Goal: Information Seeking & Learning: Find specific page/section

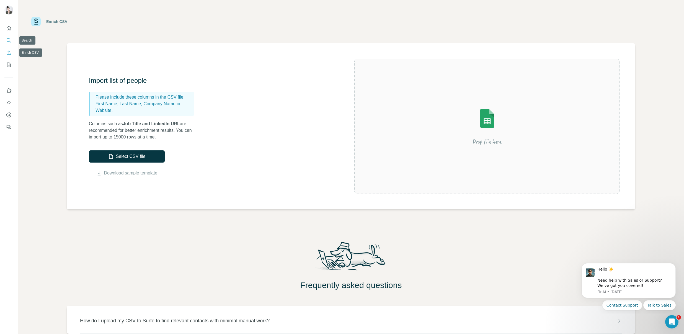
click at [9, 39] on icon "Search" at bounding box center [9, 41] width 6 height 6
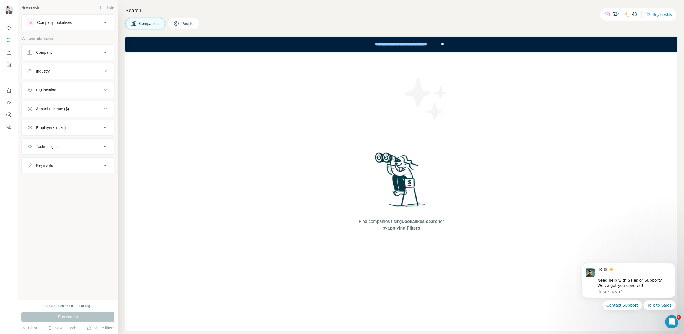
click at [105, 166] on icon at bounding box center [105, 165] width 7 height 7
click at [68, 179] on input "text" at bounding box center [62, 179] width 70 height 10
type input "***"
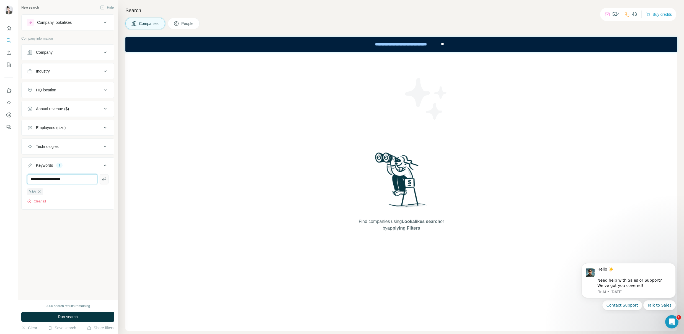
type input "**********"
click at [104, 180] on icon "button" at bounding box center [104, 179] width 6 height 6
click at [70, 177] on input "text" at bounding box center [62, 179] width 70 height 10
type input "*"
type input "**********"
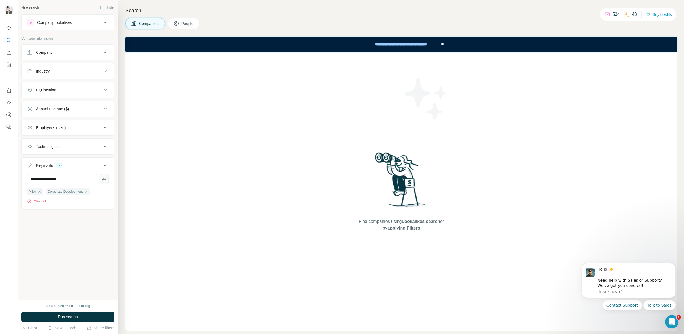
click at [107, 181] on button "button" at bounding box center [104, 179] width 9 height 10
click at [79, 180] on input "text" at bounding box center [62, 179] width 70 height 10
type input "**********"
click at [84, 91] on div "HQ location" at bounding box center [64, 90] width 75 height 6
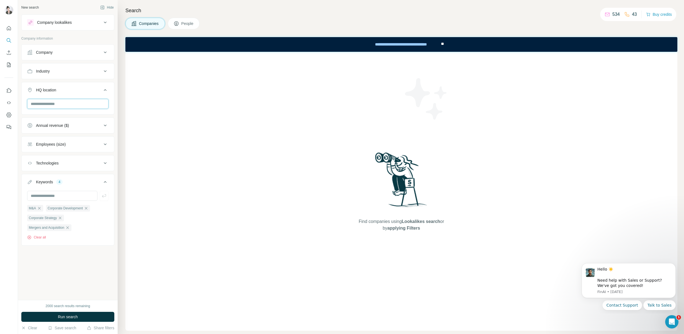
drag, startPoint x: 75, startPoint y: 105, endPoint x: 78, endPoint y: 101, distance: 5.1
click at [75, 105] on input "text" at bounding box center [67, 104] width 81 height 10
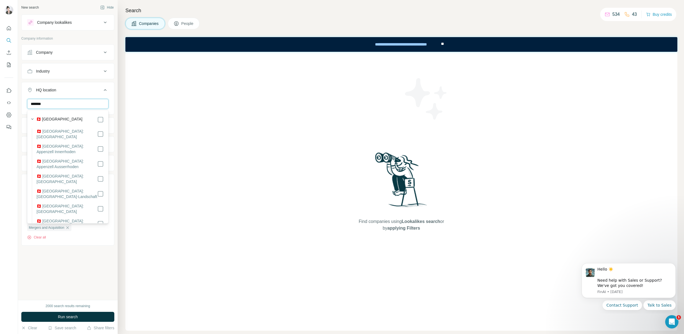
type input "*******"
click at [141, 122] on div "Find companies using Lookalikes search or by applying Filters" at bounding box center [401, 191] width 552 height 279
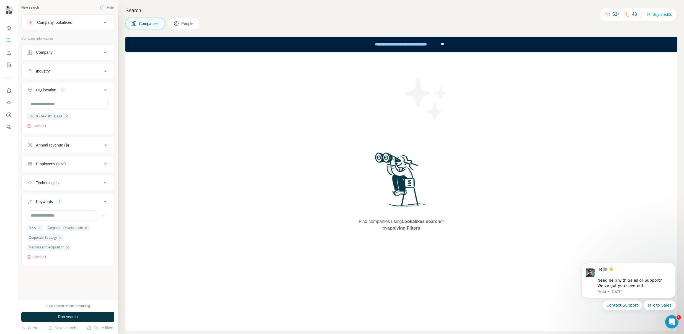
click at [185, 21] on span "People" at bounding box center [187, 24] width 13 height 6
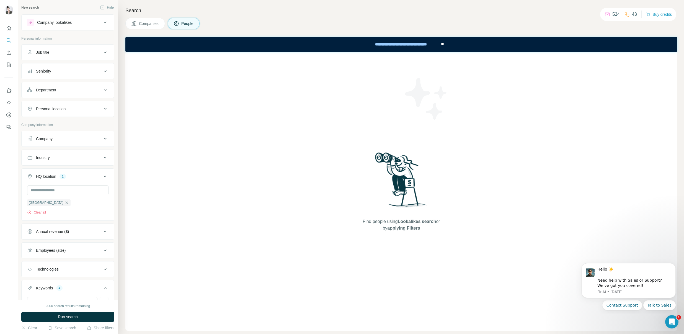
scroll to position [108, 0]
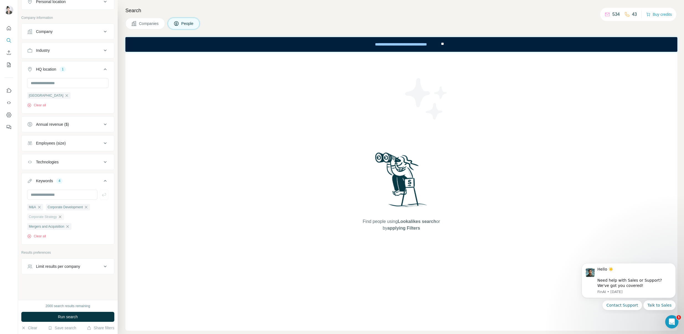
click at [61, 216] on icon "button" at bounding box center [60, 216] width 2 height 2
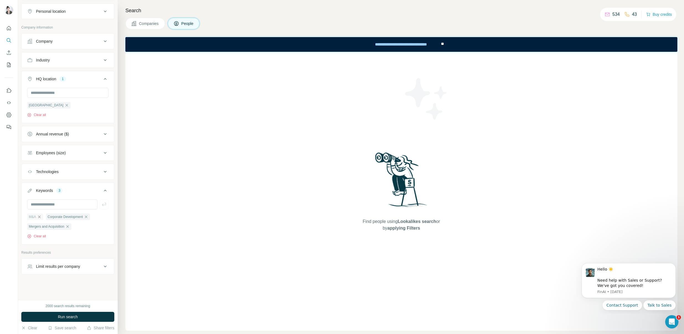
click at [40, 217] on icon "button" at bounding box center [39, 217] width 4 height 4
click at [68, 215] on icon "button" at bounding box center [67, 217] width 4 height 4
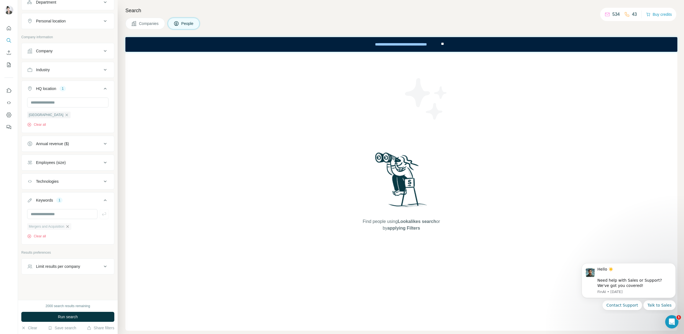
click at [70, 227] on icon "button" at bounding box center [67, 226] width 4 height 4
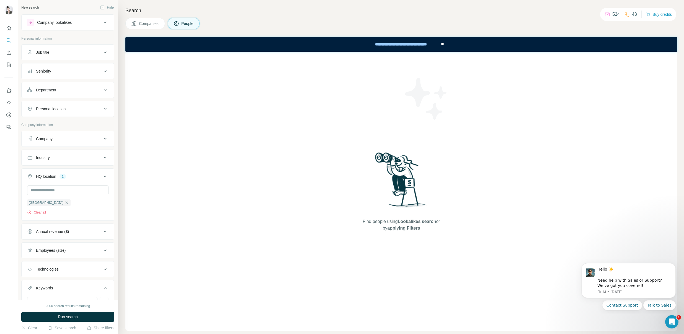
click at [102, 50] on icon at bounding box center [105, 52] width 7 height 7
click at [67, 68] on input "text" at bounding box center [62, 66] width 70 height 10
type input "***"
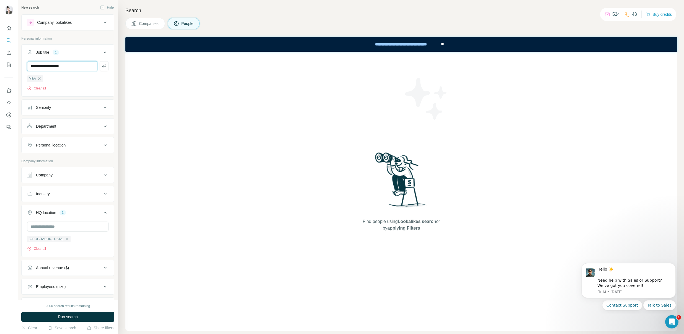
type input "**********"
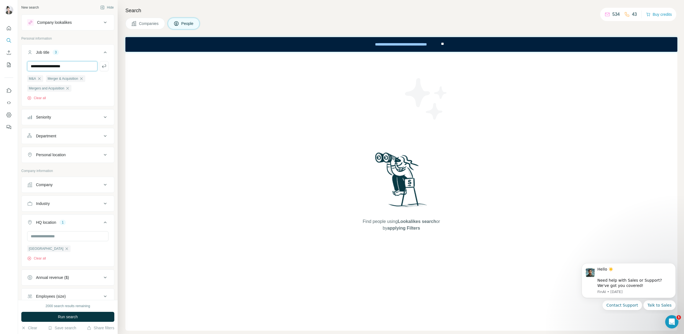
type input "**********"
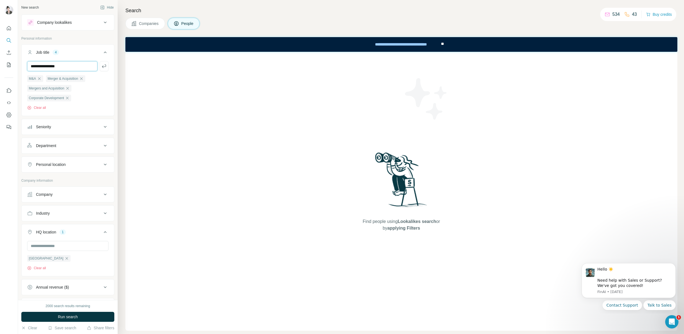
type input "**********"
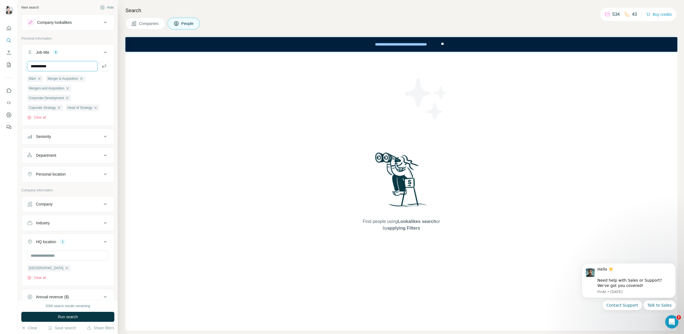
type input "**********"
click at [102, 182] on icon at bounding box center [105, 184] width 7 height 7
click at [83, 195] on input "text" at bounding box center [67, 198] width 81 height 10
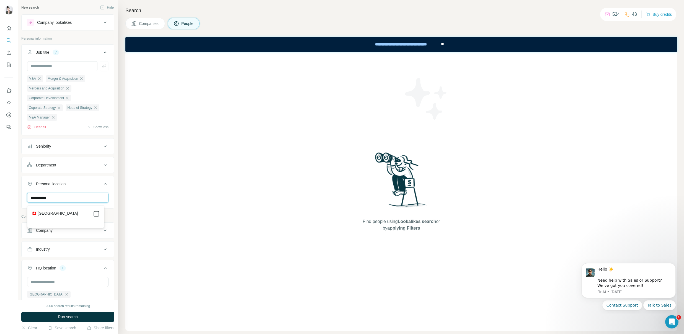
type input "**********"
click at [136, 187] on div "Find people using Lookalikes search or by applying Filters" at bounding box center [401, 191] width 552 height 279
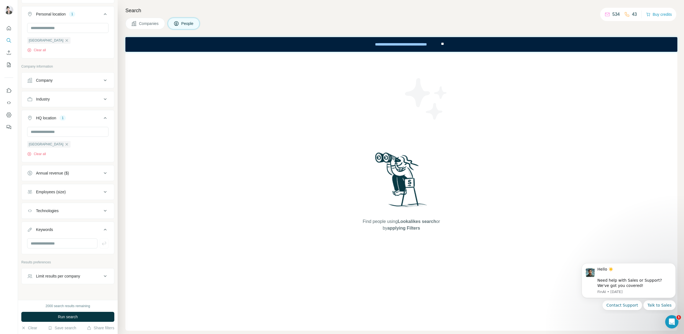
scroll to position [181, 0]
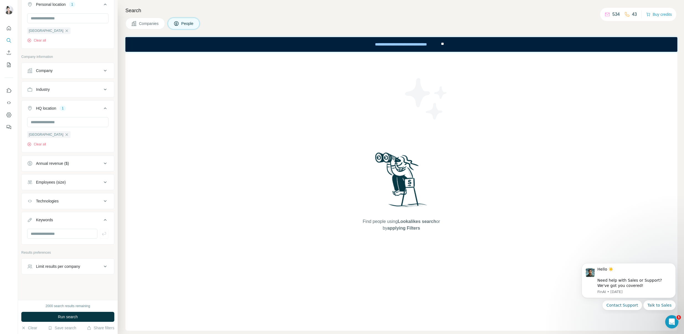
click at [102, 182] on icon at bounding box center [105, 182] width 7 height 7
click at [33, 254] on icon at bounding box center [30, 254] width 7 height 7
click at [33, 264] on icon at bounding box center [31, 264] width 6 height 6
click at [34, 275] on icon at bounding box center [30, 274] width 7 height 7
click at [34, 282] on span "50K-100K" at bounding box center [43, 285] width 19 height 6
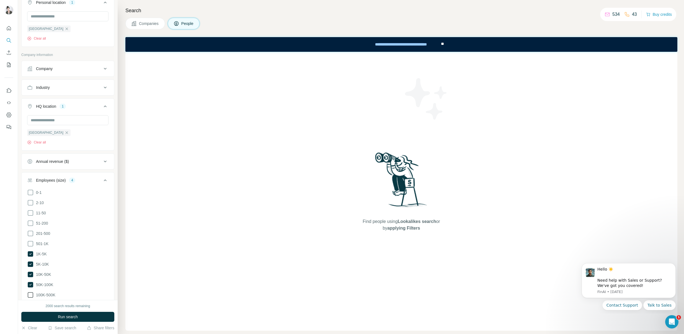
click at [35, 294] on span "100K-500K" at bounding box center [45, 295] width 22 height 6
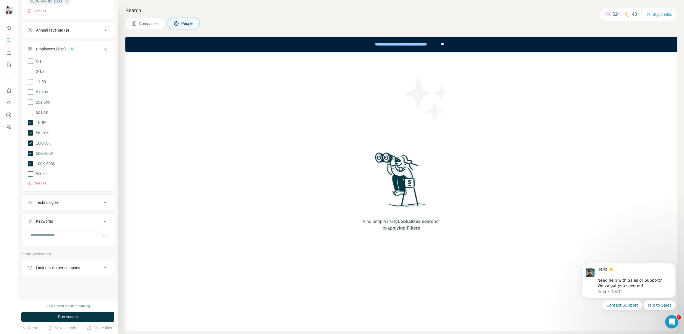
click at [31, 172] on icon at bounding box center [30, 174] width 7 height 7
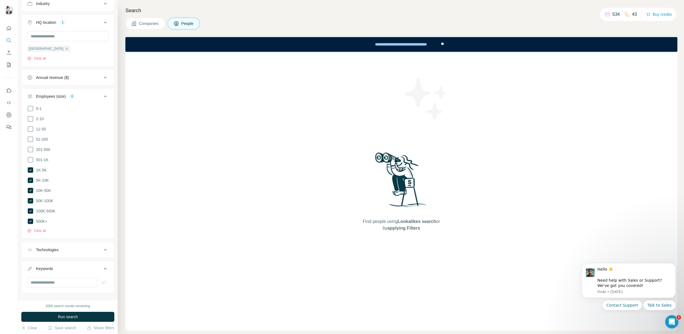
scroll to position [164, 0]
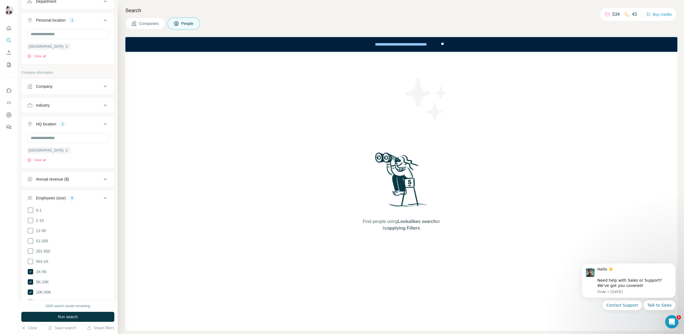
click at [102, 181] on icon at bounding box center [105, 179] width 7 height 7
drag, startPoint x: 30, startPoint y: 232, endPoint x: 30, endPoint y: 237, distance: 5.0
click at [30, 232] on icon at bounding box center [30, 232] width 7 height 7
click at [30, 241] on icon at bounding box center [31, 243] width 6 height 6
click at [32, 220] on icon at bounding box center [30, 222] width 7 height 7
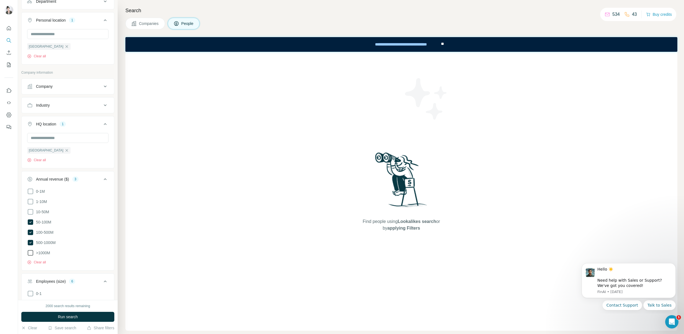
click at [32, 253] on icon at bounding box center [30, 252] width 7 height 7
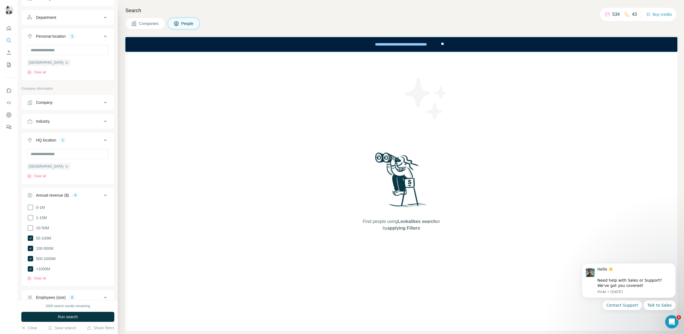
scroll to position [273, 0]
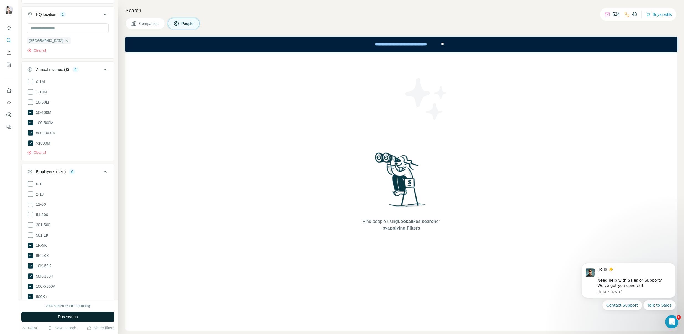
click at [86, 317] on button "Run search" at bounding box center [67, 317] width 93 height 10
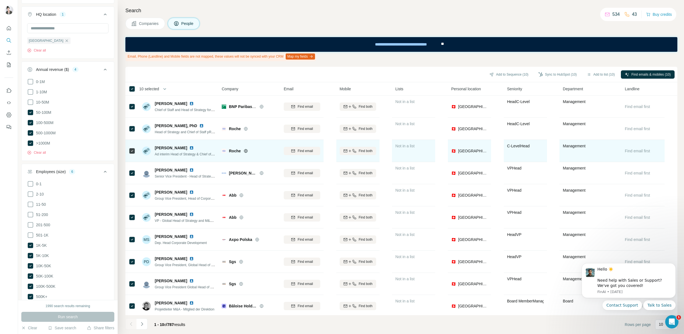
scroll to position [5, 0]
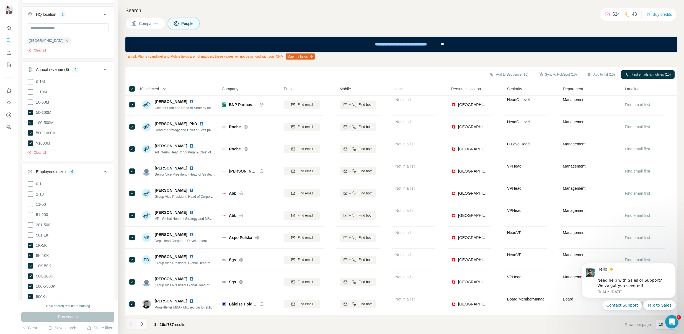
click at [141, 325] on icon "Navigate to next page" at bounding box center [142, 324] width 6 height 6
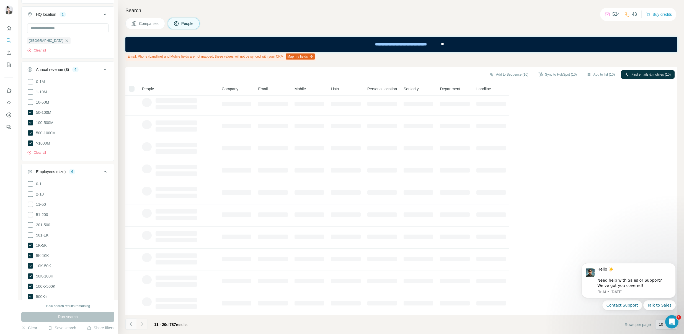
click at [133, 324] on icon "Navigate to previous page" at bounding box center [131, 324] width 6 height 6
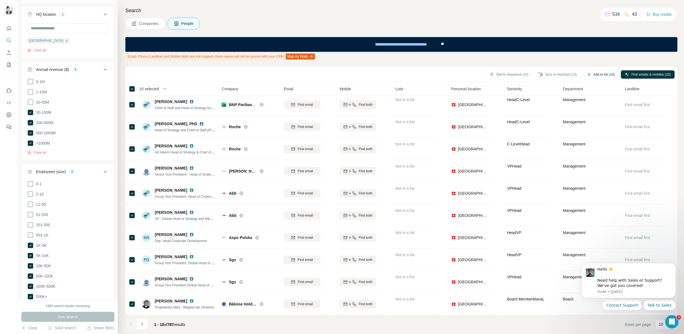
click at [588, 73] on icon "button" at bounding box center [589, 74] width 3 height 2
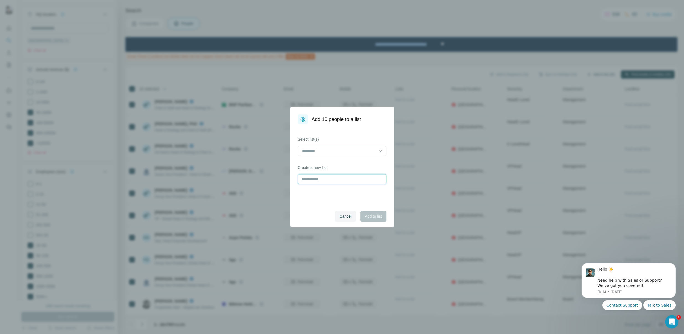
click at [340, 180] on input "text" at bounding box center [342, 179] width 89 height 10
type input "**********"
click at [370, 214] on span "Add to list" at bounding box center [373, 216] width 17 height 6
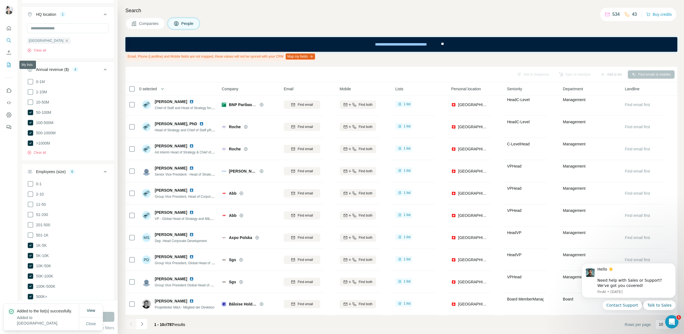
click at [10, 62] on icon "My lists" at bounding box center [9, 65] width 6 height 6
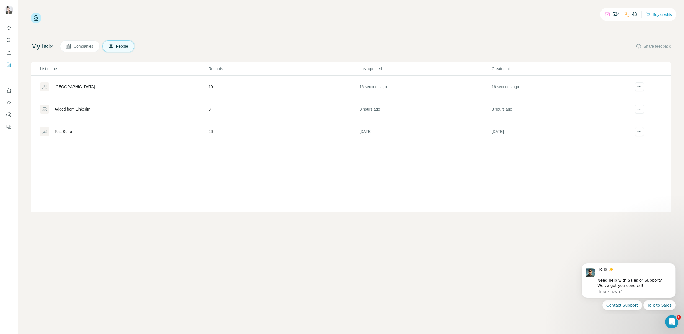
click at [71, 87] on div "[GEOGRAPHIC_DATA]" at bounding box center [75, 87] width 40 height 6
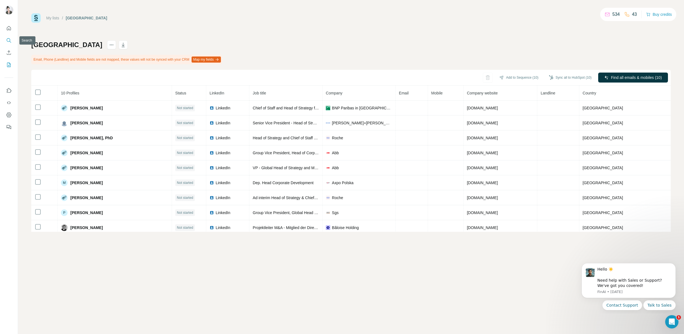
click at [9, 40] on icon "Search" at bounding box center [9, 41] width 6 height 6
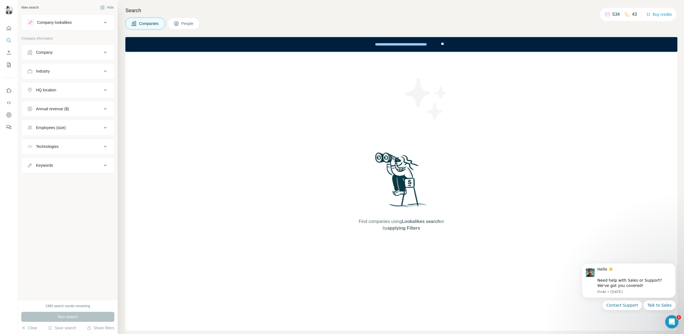
click at [111, 51] on button "Company" at bounding box center [68, 52] width 92 height 13
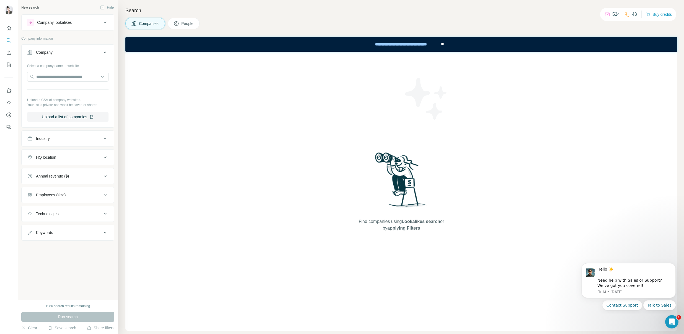
click at [105, 21] on icon at bounding box center [105, 22] width 7 height 7
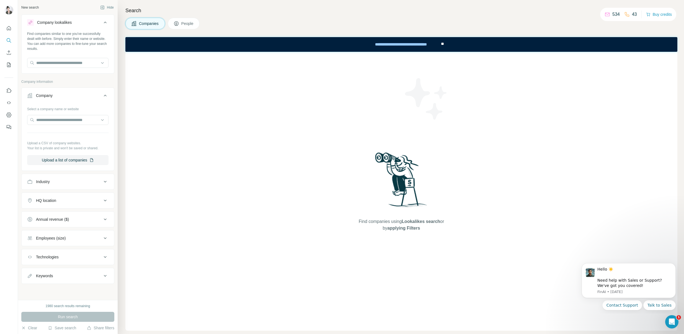
click at [177, 22] on icon at bounding box center [177, 24] width 6 height 6
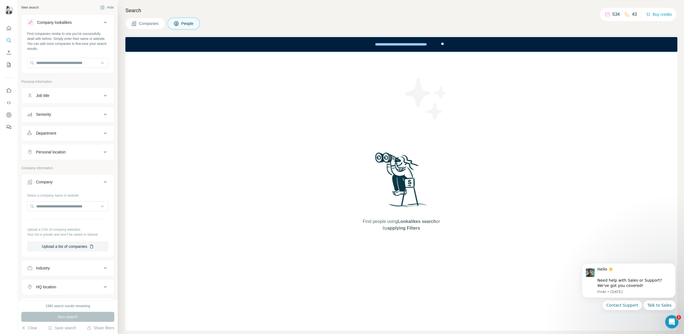
click at [102, 95] on icon at bounding box center [105, 95] width 7 height 7
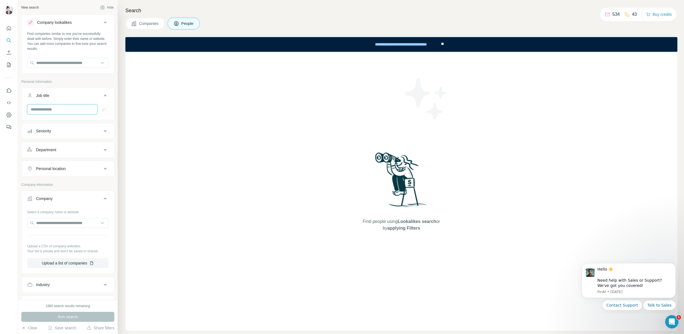
click at [77, 112] on input "text" at bounding box center [62, 109] width 70 height 10
type input "***"
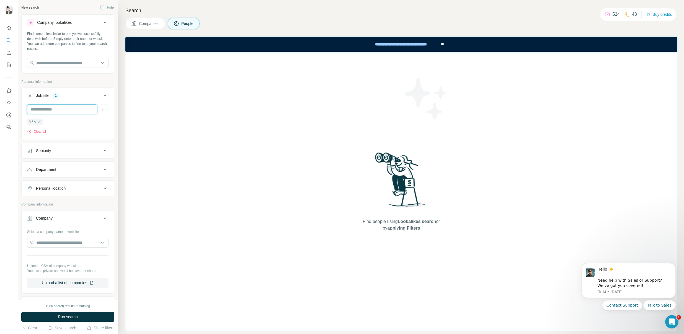
type input "*"
type input "**********"
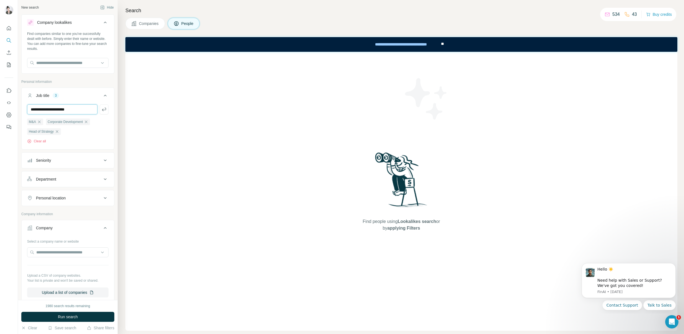
type input "**********"
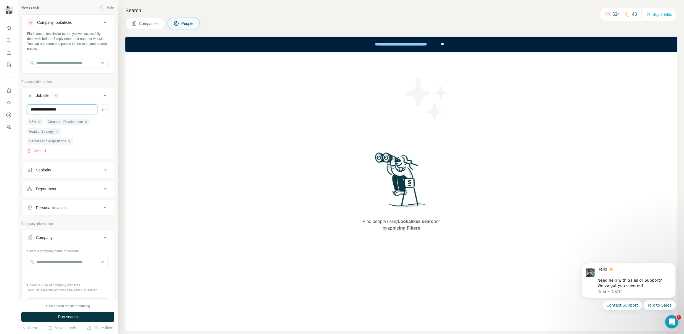
type input "**********"
type input "*"
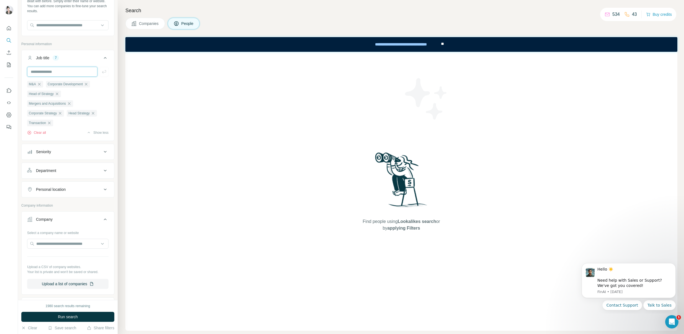
scroll to position [38, 0]
click at [102, 170] on icon at bounding box center [105, 169] width 7 height 7
click at [88, 183] on input at bounding box center [65, 184] width 68 height 6
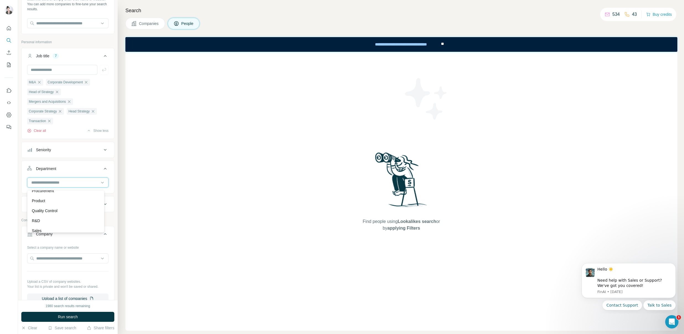
scroll to position [199, 0]
click at [111, 171] on div "New search Hide Company lookalikes Find companies similar to one you've success…" at bounding box center [68, 150] width 100 height 300
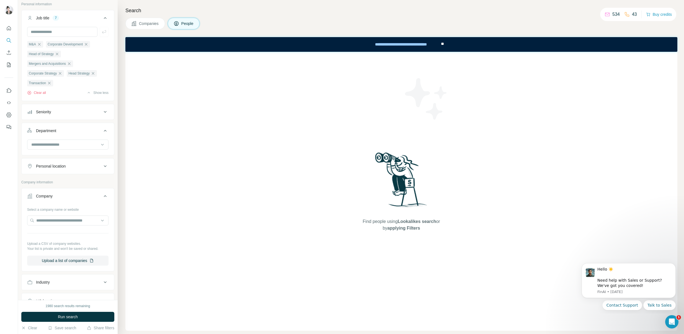
scroll to position [79, 0]
click at [102, 164] on icon at bounding box center [105, 164] width 7 height 7
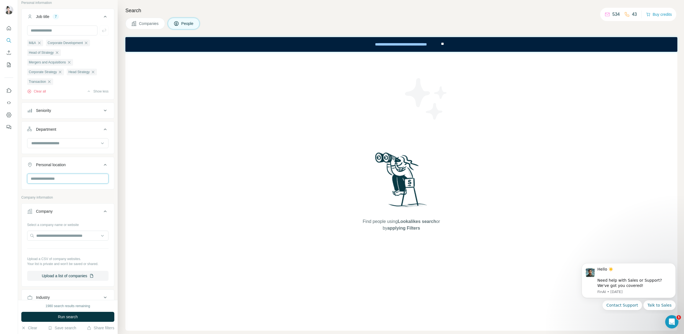
click at [66, 182] on input "text" at bounding box center [67, 179] width 81 height 10
type input "*******"
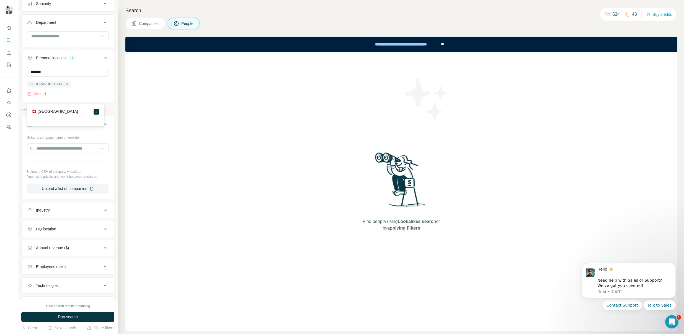
scroll to position [197, 0]
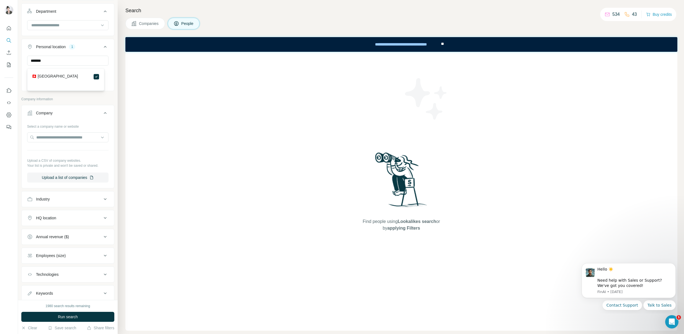
click at [102, 218] on icon at bounding box center [105, 218] width 7 height 7
click at [87, 233] on input "text" at bounding box center [67, 232] width 81 height 10
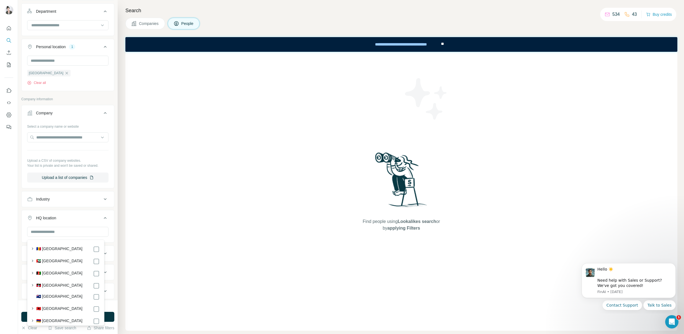
click at [109, 235] on div at bounding box center [68, 234] width 92 height 14
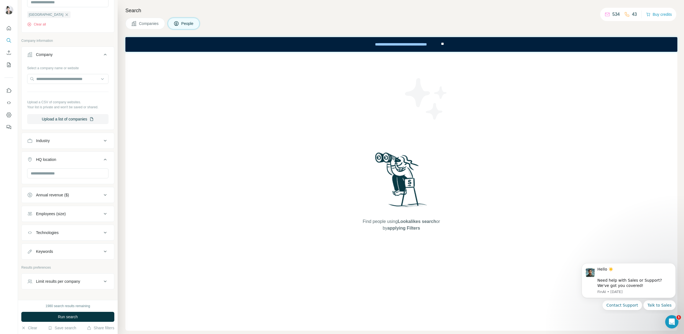
scroll to position [272, 0]
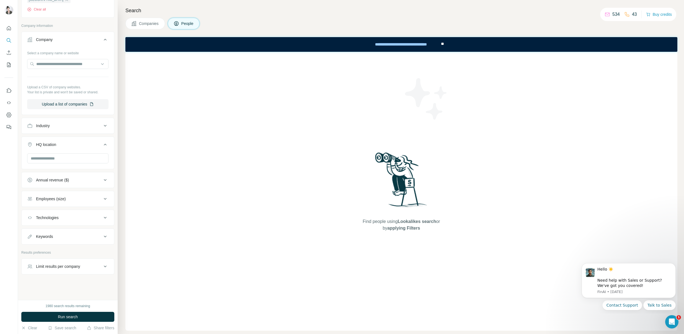
click at [102, 179] on icon at bounding box center [105, 180] width 7 height 7
click at [27, 222] on div "0-1M 1-10M 10-50M 50-100M 100-500M 500-1000M >1000M" at bounding box center [68, 223] width 92 height 73
click at [29, 222] on icon at bounding box center [30, 221] width 7 height 7
click at [30, 234] on icon at bounding box center [30, 231] width 7 height 7
click at [30, 241] on icon at bounding box center [30, 241] width 7 height 7
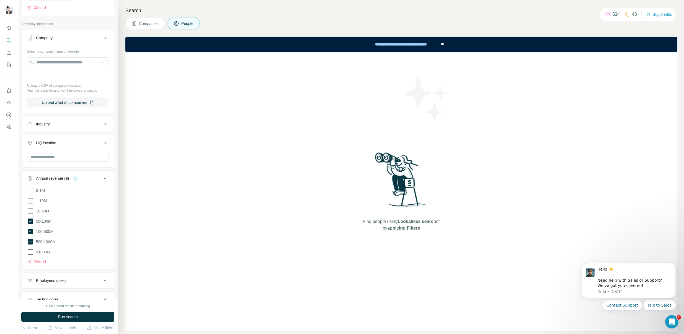
click at [30, 252] on icon at bounding box center [30, 252] width 7 height 7
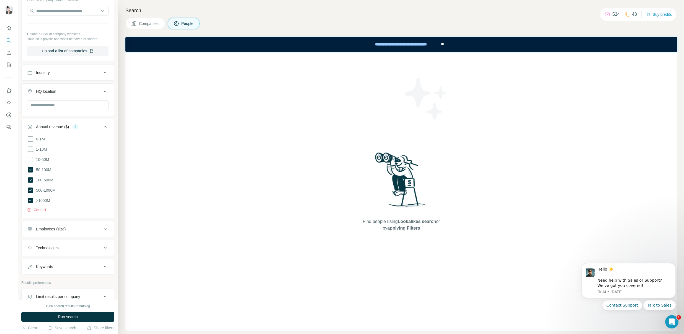
scroll to position [353, 0]
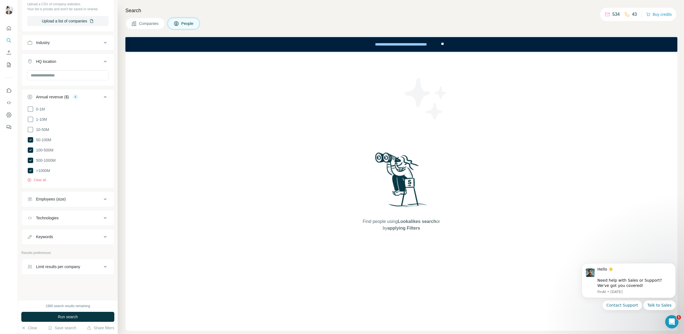
click at [95, 201] on div "Employees (size)" at bounding box center [64, 199] width 75 height 6
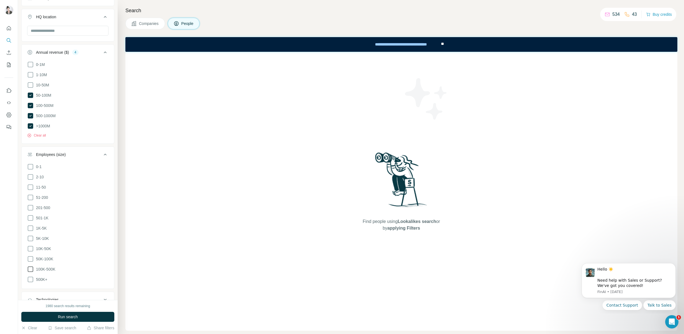
scroll to position [398, 0]
click at [30, 235] on icon at bounding box center [30, 238] width 7 height 7
click at [31, 246] on icon at bounding box center [30, 248] width 7 height 7
drag, startPoint x: 32, startPoint y: 256, endPoint x: 32, endPoint y: 260, distance: 4.7
click at [32, 256] on icon at bounding box center [30, 258] width 7 height 7
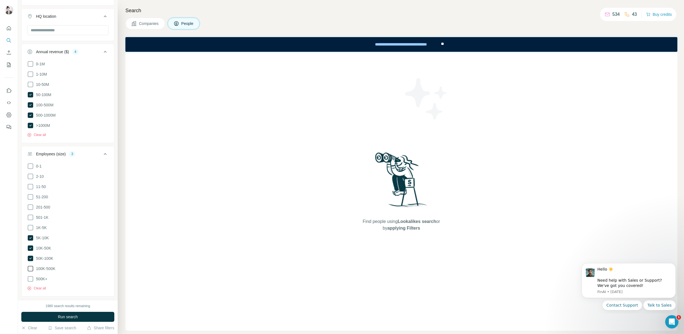
click at [31, 265] on icon at bounding box center [30, 268] width 7 height 7
click at [31, 276] on icon at bounding box center [30, 279] width 7 height 7
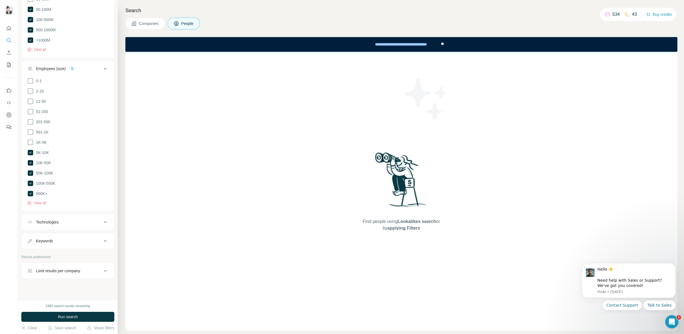
scroll to position [485, 0]
click at [78, 315] on button "Run search" at bounding box center [67, 317] width 93 height 10
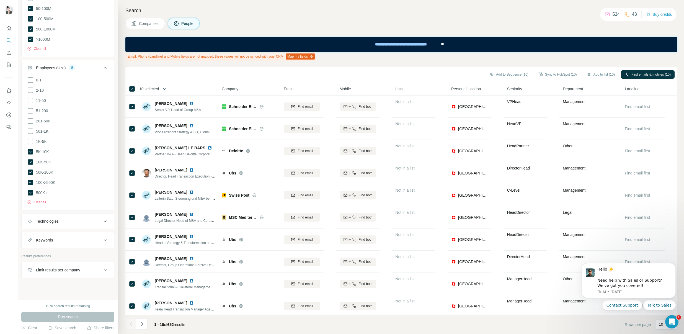
click at [166, 90] on icon "button" at bounding box center [165, 89] width 6 height 6
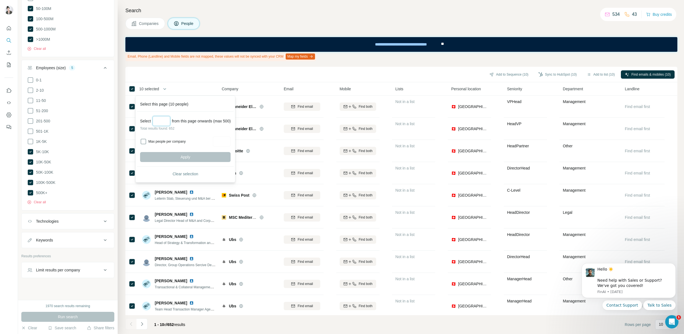
click at [164, 122] on input "Select a number (up to 500)" at bounding box center [162, 121] width 18 height 10
type input "***"
click at [180, 155] on button "Apply" at bounding box center [185, 157] width 91 height 10
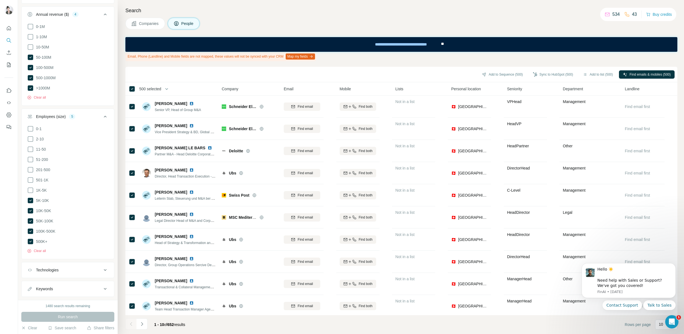
scroll to position [300, 0]
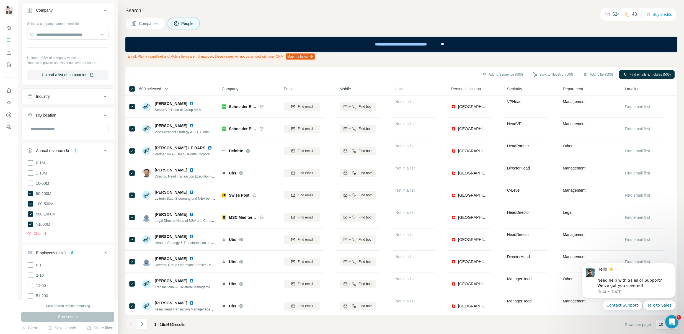
click at [96, 97] on div "Industry" at bounding box center [64, 97] width 75 height 6
click at [100, 112] on icon at bounding box center [103, 110] width 6 height 6
click at [112, 102] on div "New search Hide Company lookalikes Find companies similar to one you've success…" at bounding box center [68, 150] width 100 height 300
click at [587, 72] on button "Add to list (500)" at bounding box center [598, 74] width 38 height 8
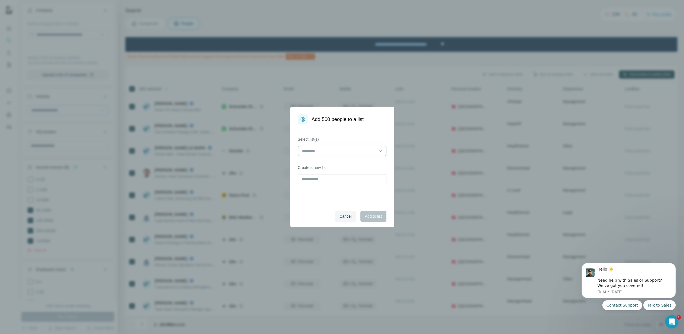
click at [357, 150] on input at bounding box center [339, 151] width 75 height 6
click at [348, 161] on div "[GEOGRAPHIC_DATA]" at bounding box center [342, 164] width 79 height 6
click at [369, 215] on span "Add to list" at bounding box center [373, 216] width 17 height 6
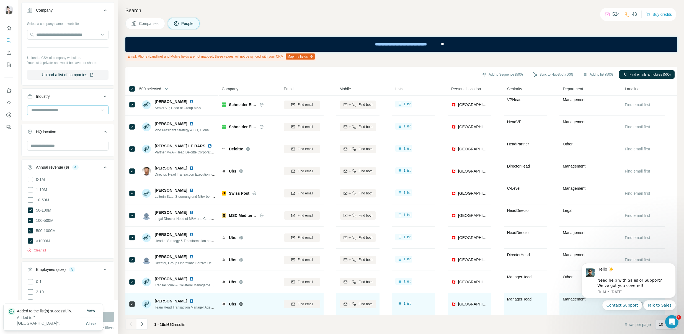
scroll to position [5, 0]
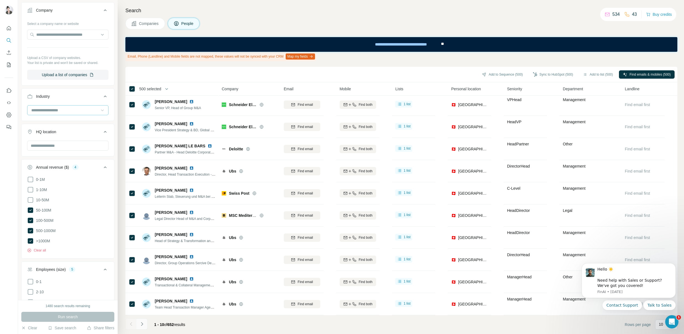
click at [146, 323] on button "Navigate to next page" at bounding box center [142, 323] width 11 height 11
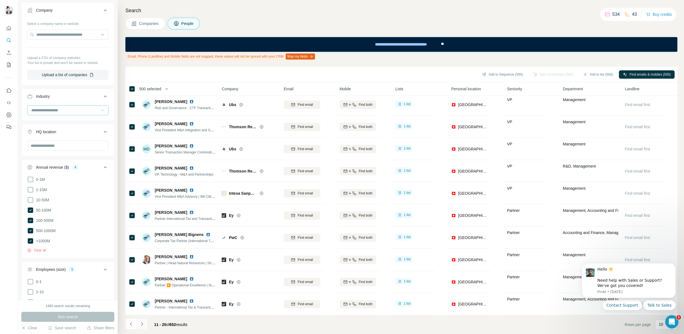
click at [143, 324] on icon "Navigate to next page" at bounding box center [142, 324] width 6 height 6
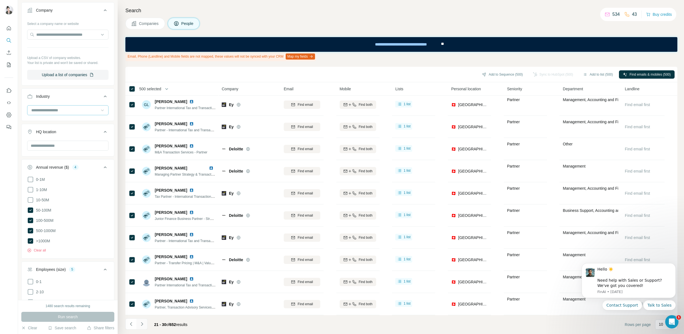
click at [143, 324] on icon "Navigate to next page" at bounding box center [142, 324] width 6 height 6
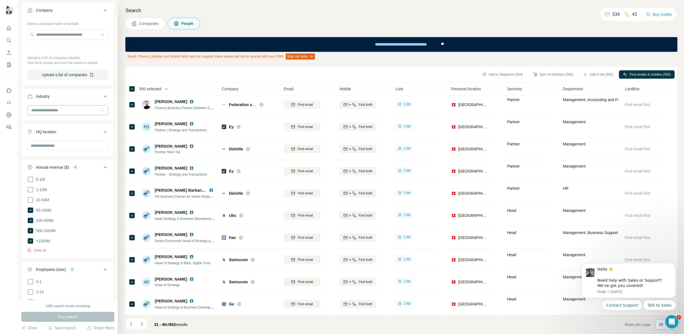
click at [663, 325] on p "10" at bounding box center [661, 324] width 4 height 6
click at [675, 264] on icon "Dismiss notification" at bounding box center [674, 264] width 3 height 3
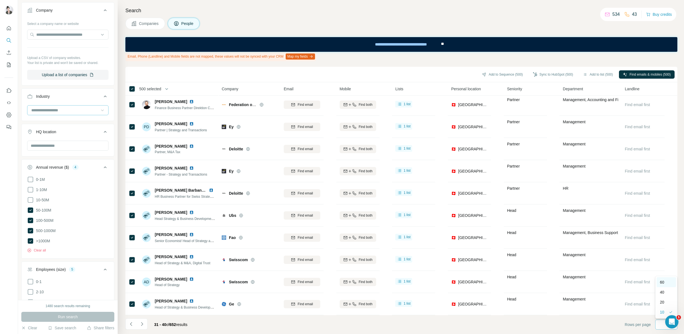
click at [667, 282] on div "60" at bounding box center [666, 282] width 13 height 6
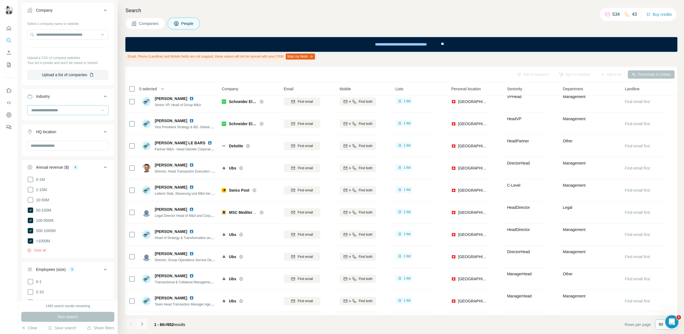
click at [144, 324] on icon "Navigate to next page" at bounding box center [142, 324] width 6 height 6
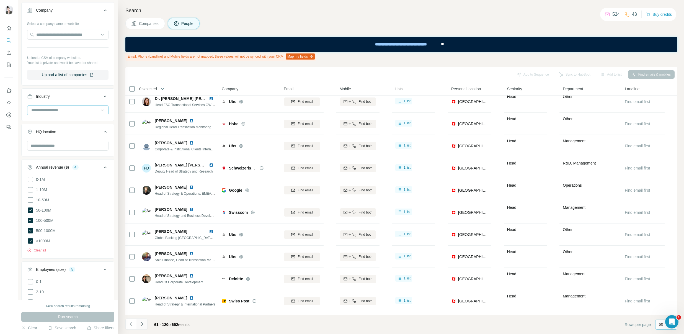
click at [144, 324] on icon "Navigate to next page" at bounding box center [142, 324] width 6 height 6
